Goal: Find specific page/section

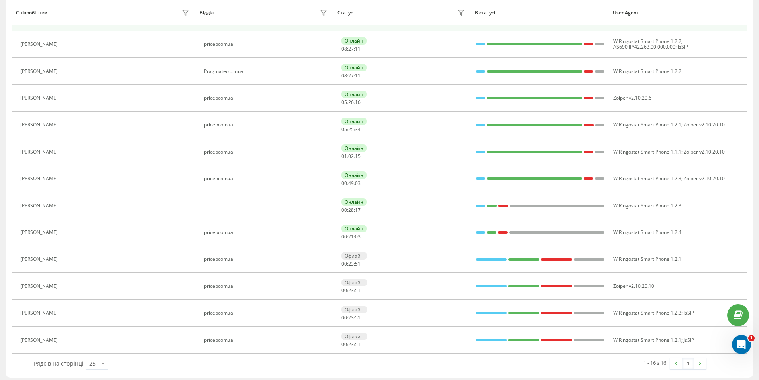
scroll to position [207, 0]
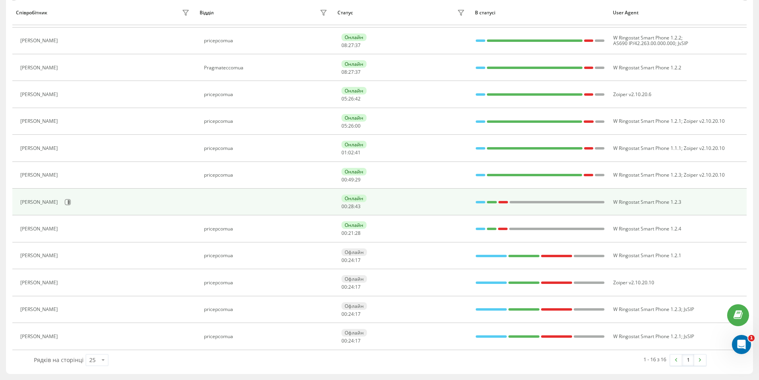
click at [550, 202] on div at bounding box center [557, 202] width 95 height 2
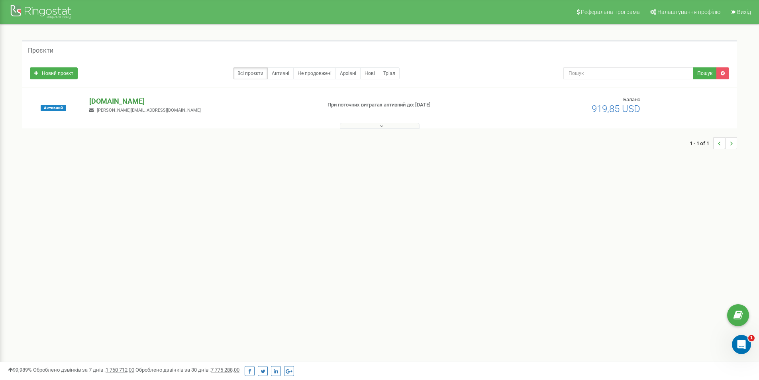
click at [104, 102] on p "[DOMAIN_NAME]" at bounding box center [201, 101] width 225 height 10
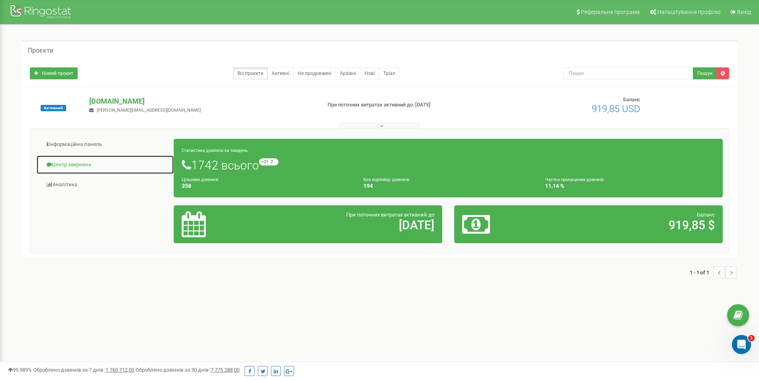
click at [77, 166] on link "Центр звернень" at bounding box center [105, 165] width 138 height 20
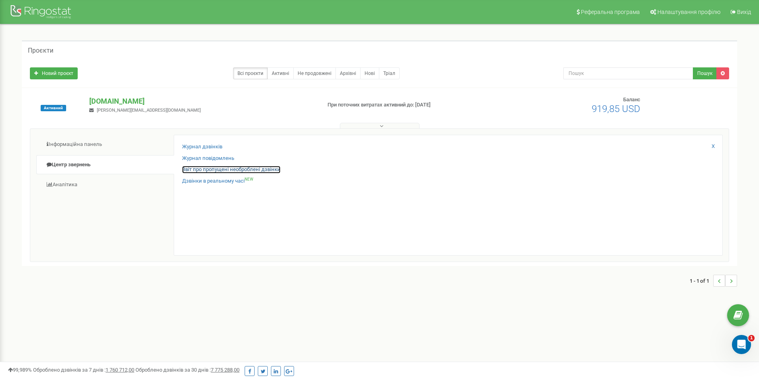
click at [216, 168] on link "Звіт про пропущені необроблені дзвінки" at bounding box center [231, 170] width 98 height 8
